Goal: Check status: Check status

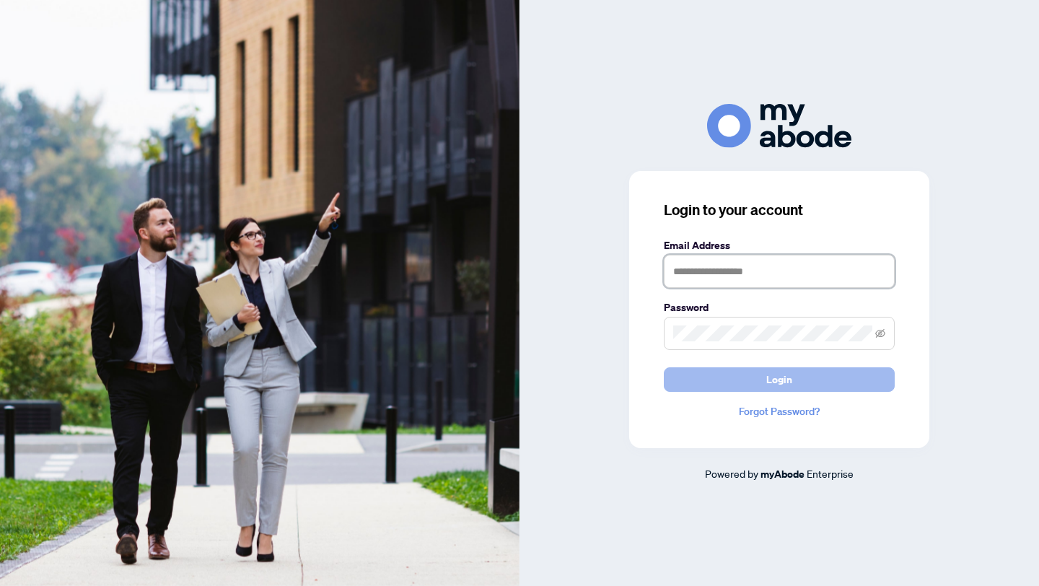
type input "**********"
click at [776, 381] on span "Login" at bounding box center [779, 379] width 26 height 23
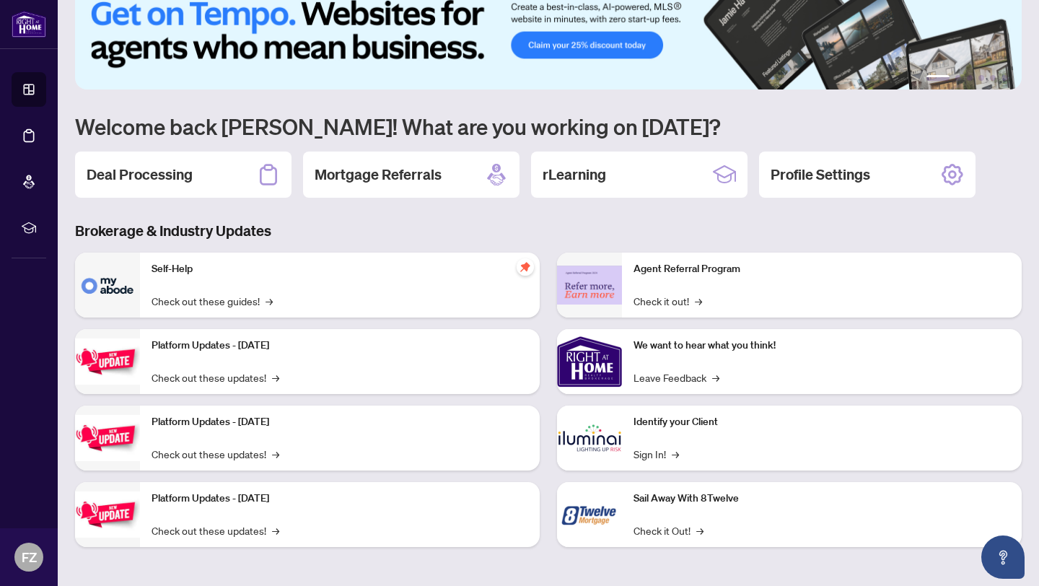
scroll to position [28, 0]
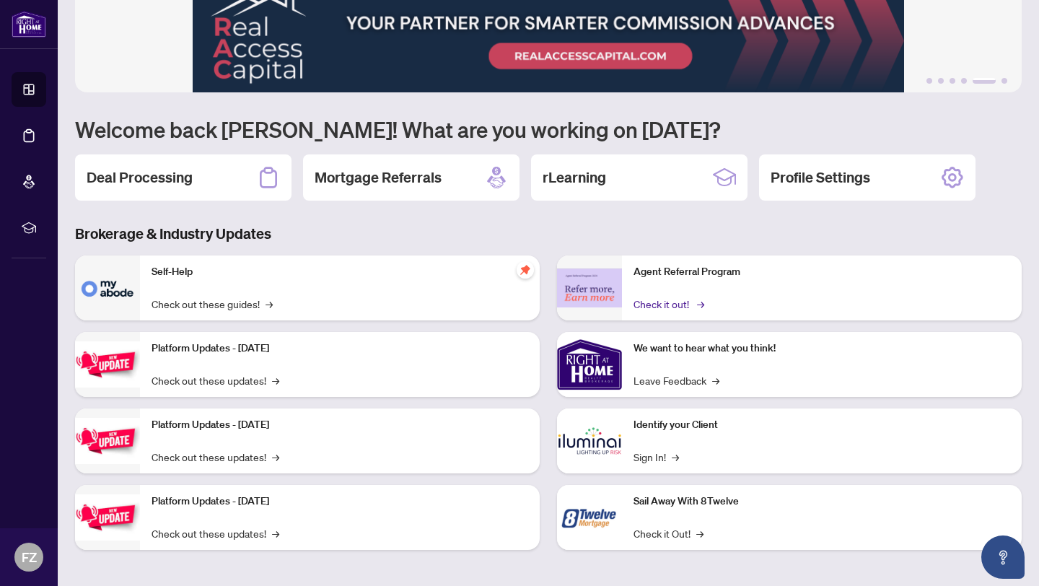
click at [698, 302] on span "→" at bounding box center [700, 304] width 7 height 16
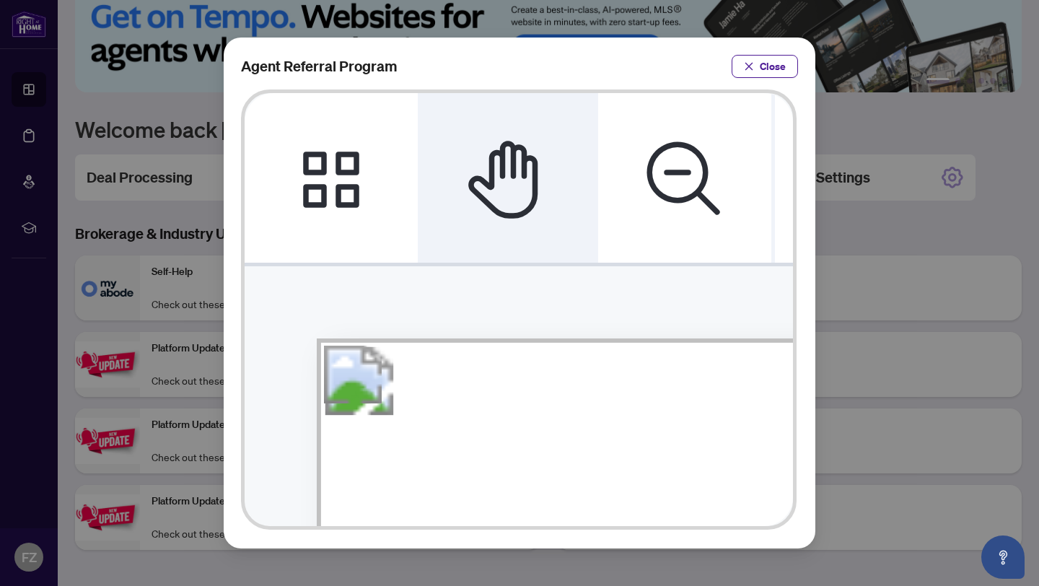
click at [522, 196] on icon "Pan Mode" at bounding box center [508, 178] width 87 height 87
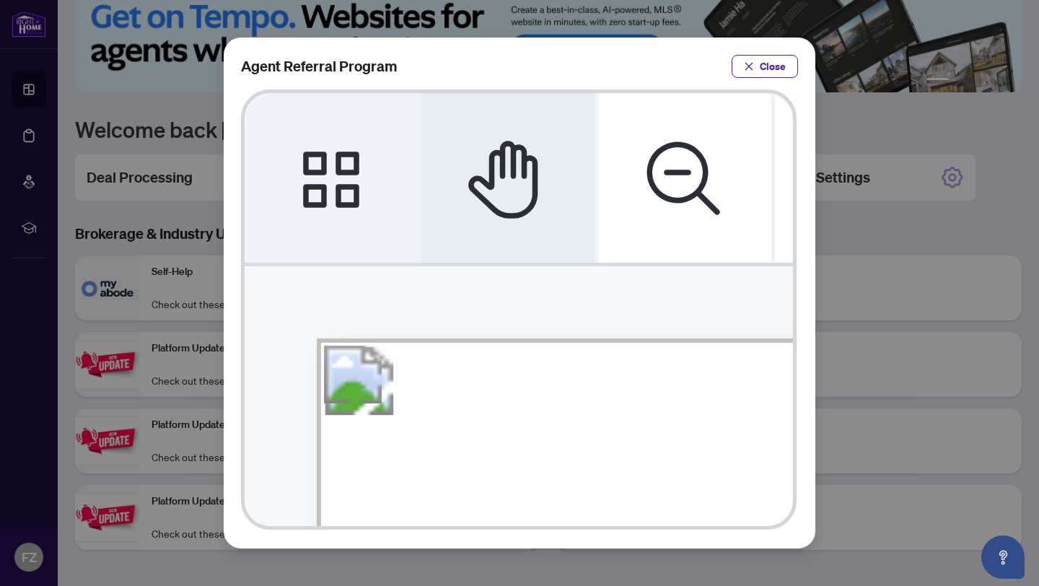
click at [335, 186] on icon "Thumbnails" at bounding box center [331, 178] width 87 height 87
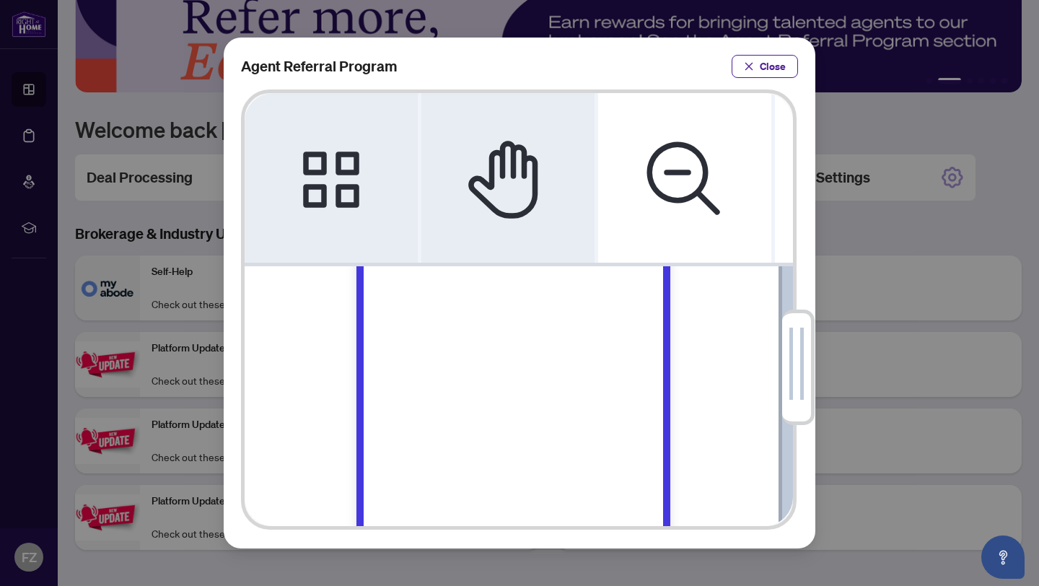
scroll to position [875, 1121]
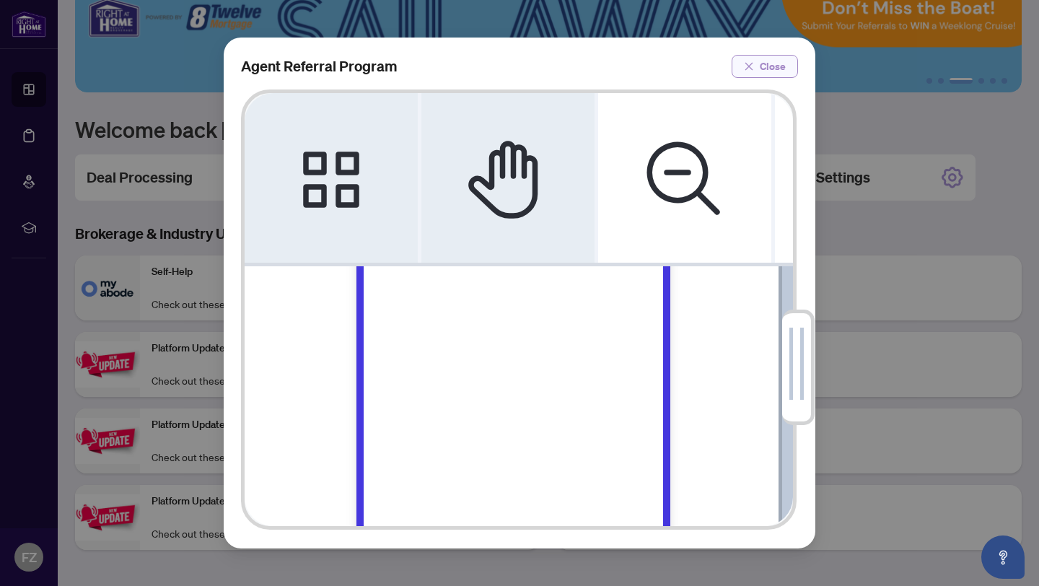
click at [745, 66] on icon "close" at bounding box center [749, 66] width 10 height 10
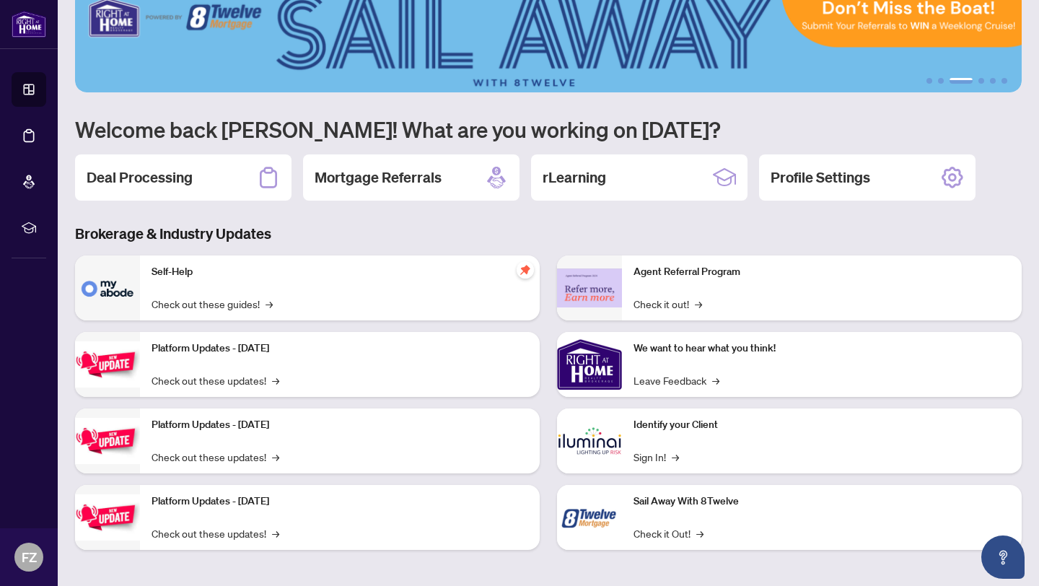
scroll to position [31, 0]
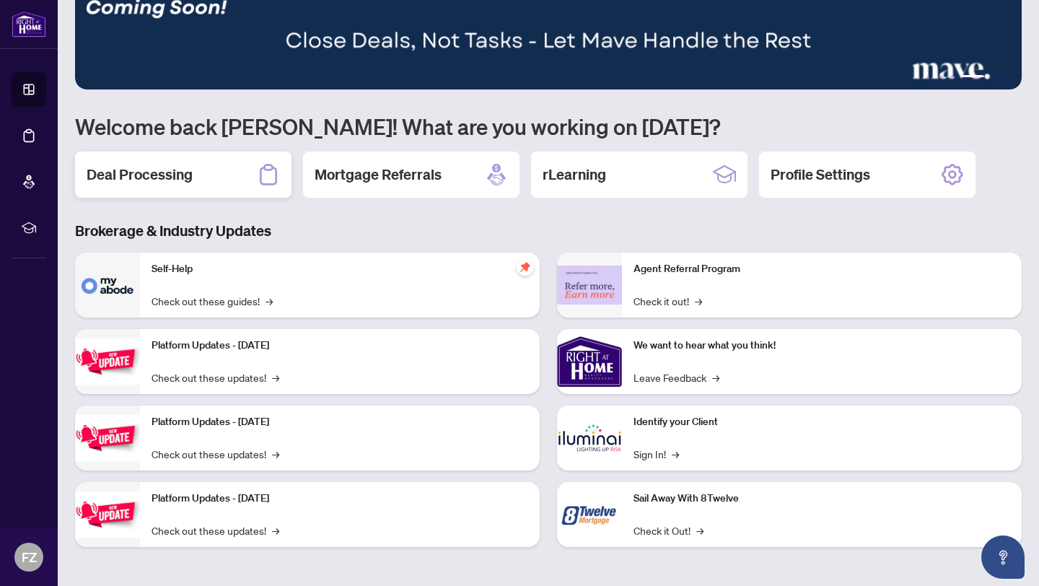
click at [184, 175] on h2 "Deal Processing" at bounding box center [140, 175] width 106 height 20
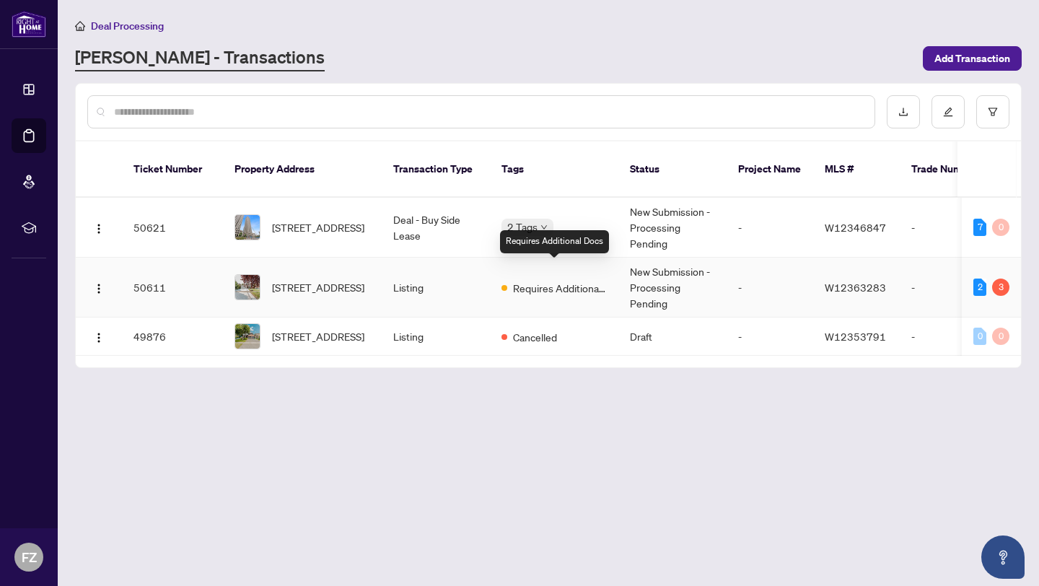
click at [553, 280] on span "Requires Additional Docs" at bounding box center [560, 288] width 94 height 16
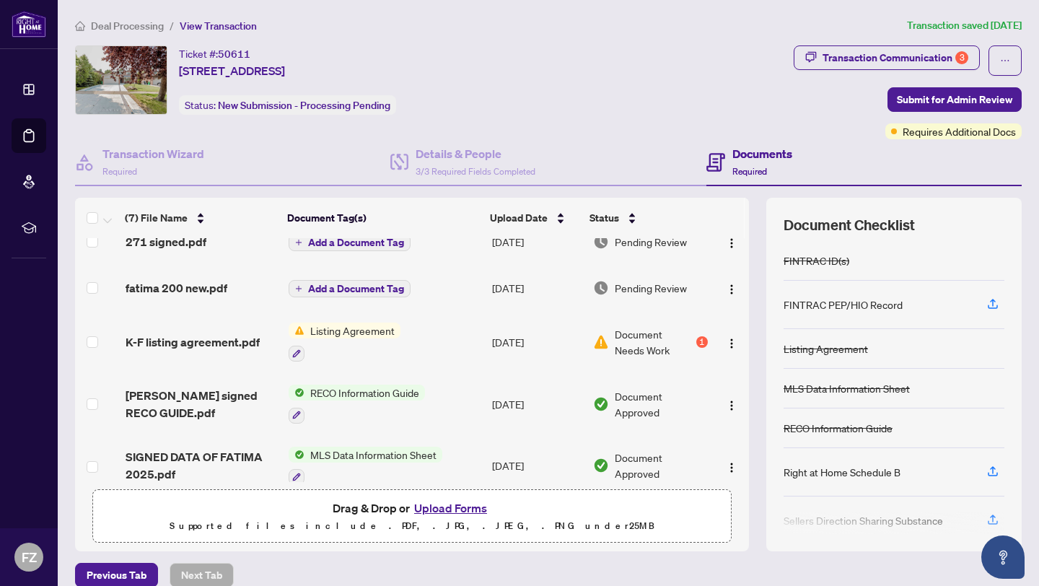
scroll to position [18, 0]
